Goal: Task Accomplishment & Management: Complete application form

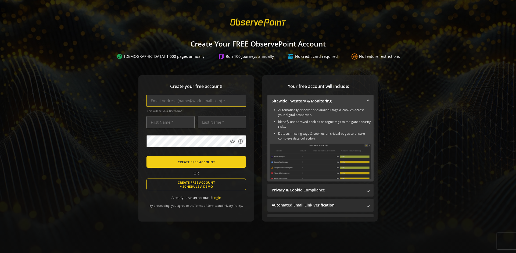
click at [195, 101] on input "text" at bounding box center [197, 101] width 100 height 12
type input "[EMAIL_ADDRESS][DOMAIN_NAME]"
click at [169, 122] on input "text" at bounding box center [171, 122] width 48 height 12
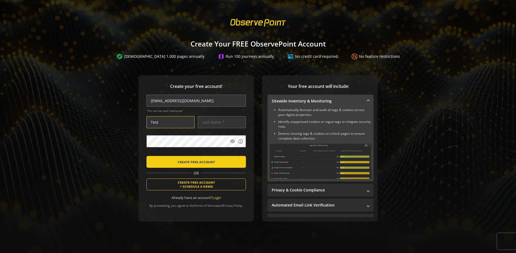
type input "Test"
click at [221, 122] on input "text" at bounding box center [222, 122] width 48 height 12
type input "User"
click at [264, 153] on body "Loading... Create Your FREE ObservePoint Account explore Scan 1,000 pages annua…" at bounding box center [258, 126] width 516 height 253
click at [195, 162] on span "CREATE FREE ACCOUNT" at bounding box center [196, 162] width 37 height 10
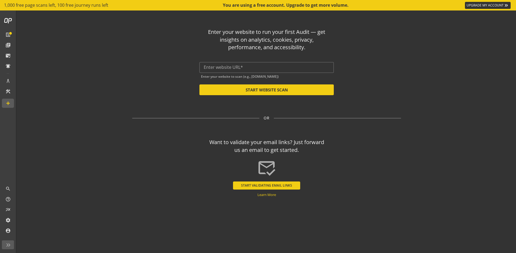
click at [267, 67] on input "text" at bounding box center [267, 67] width 126 height 5
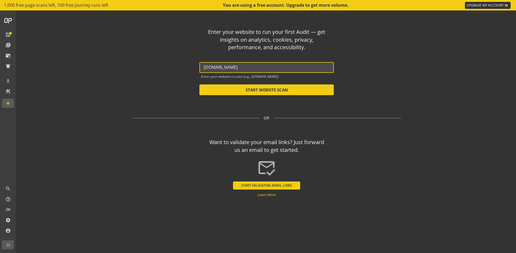
click at [267, 90] on button "START WEBSITE SCAN" at bounding box center [267, 89] width 134 height 11
type input "[URL][DOMAIN_NAME]"
